Goal: Task Accomplishment & Management: Complete application form

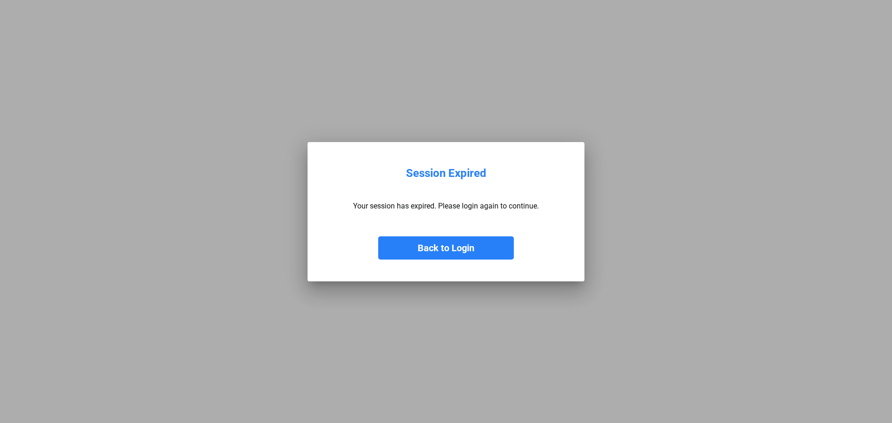
click at [440, 237] on button "Back to Login" at bounding box center [446, 248] width 136 height 23
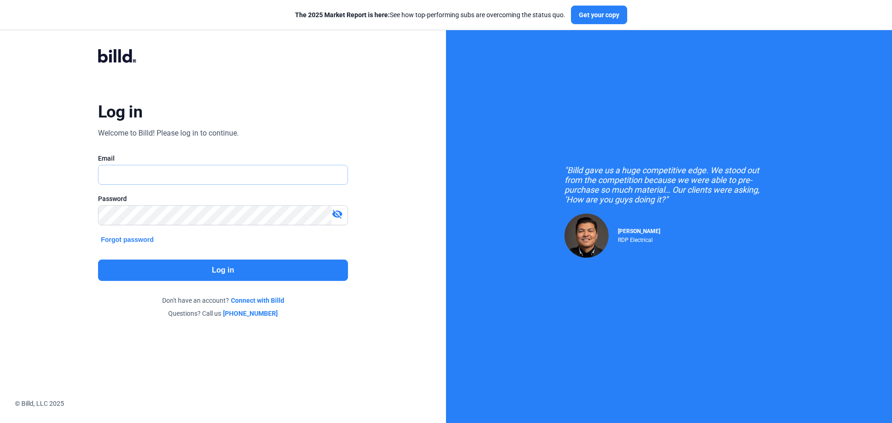
type input "[EMAIL_ADDRESS][DOMAIN_NAME]"
click at [253, 260] on button "Log in" at bounding box center [223, 270] width 250 height 21
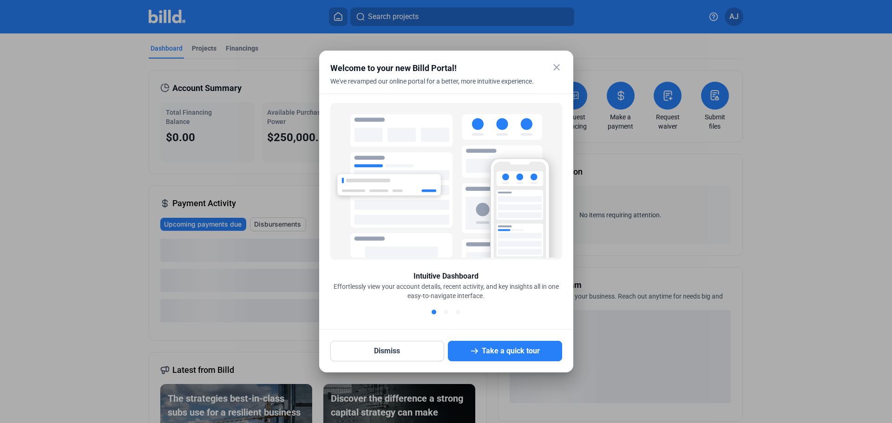
click at [556, 64] on mat-icon "close" at bounding box center [556, 67] width 11 height 11
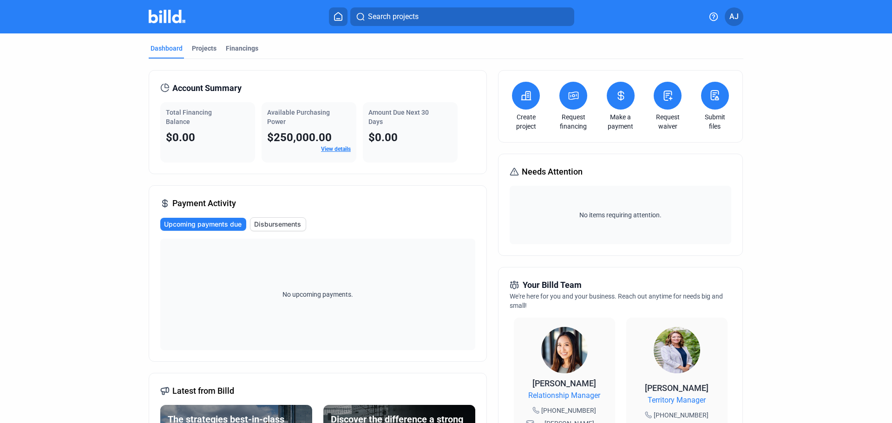
click at [521, 94] on icon at bounding box center [526, 95] width 12 height 11
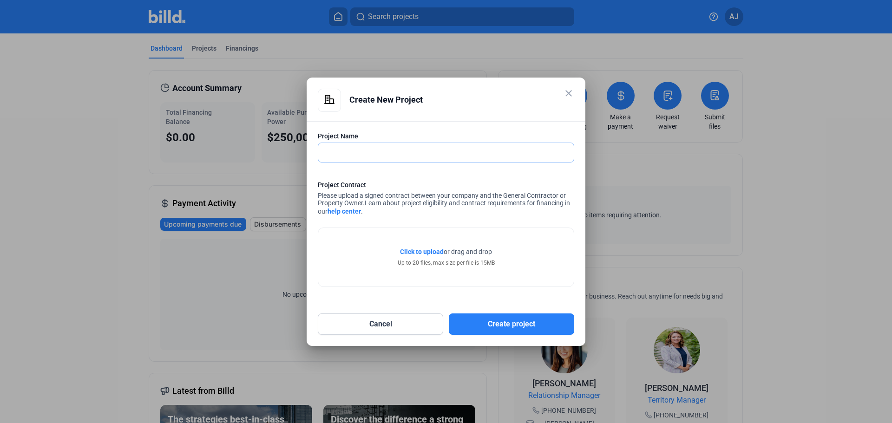
click at [462, 151] on input "text" at bounding box center [446, 152] width 256 height 19
type input "ARCO Construction"
click at [572, 90] on mat-icon "close" at bounding box center [568, 93] width 11 height 11
